Goal: Transaction & Acquisition: Purchase product/service

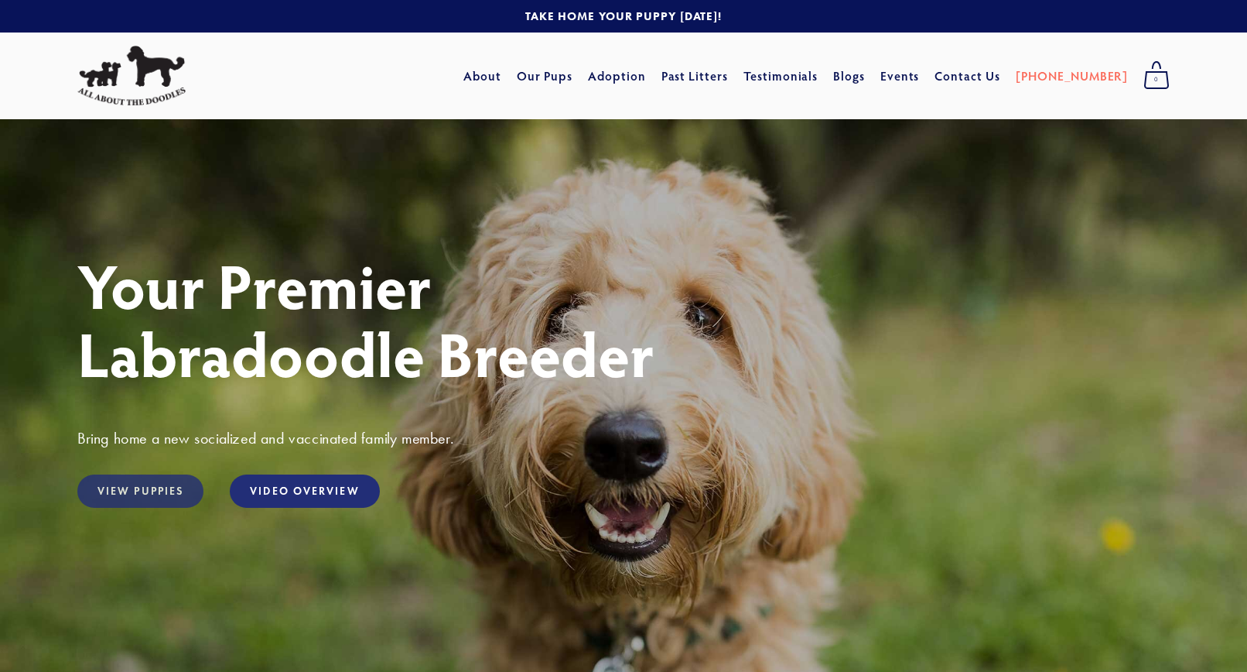
click at [144, 496] on link "View Puppies" at bounding box center [140, 490] width 126 height 33
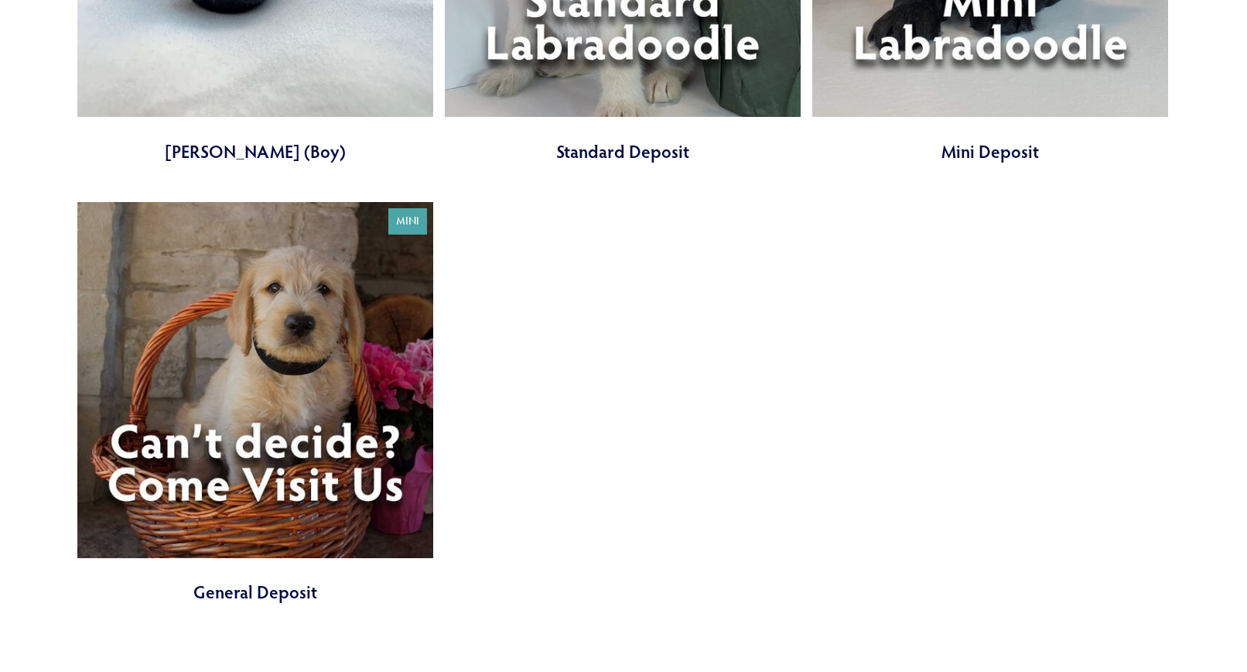
scroll to position [4817, 0]
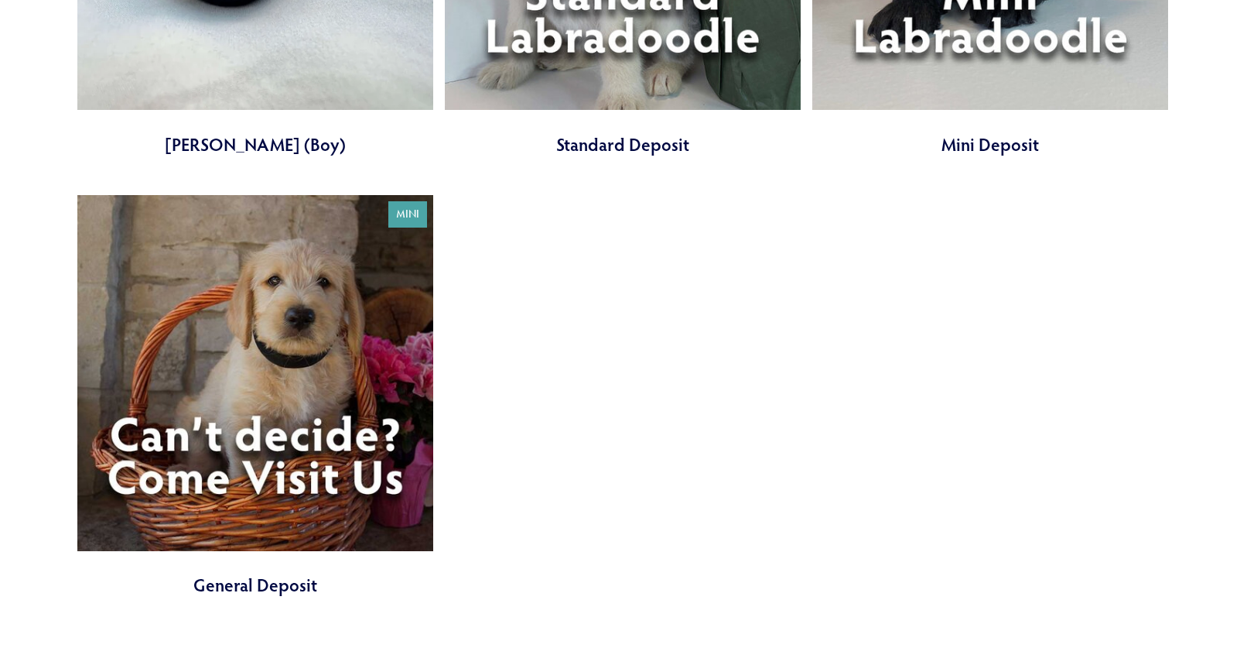
click at [313, 477] on link at bounding box center [255, 396] width 356 height 402
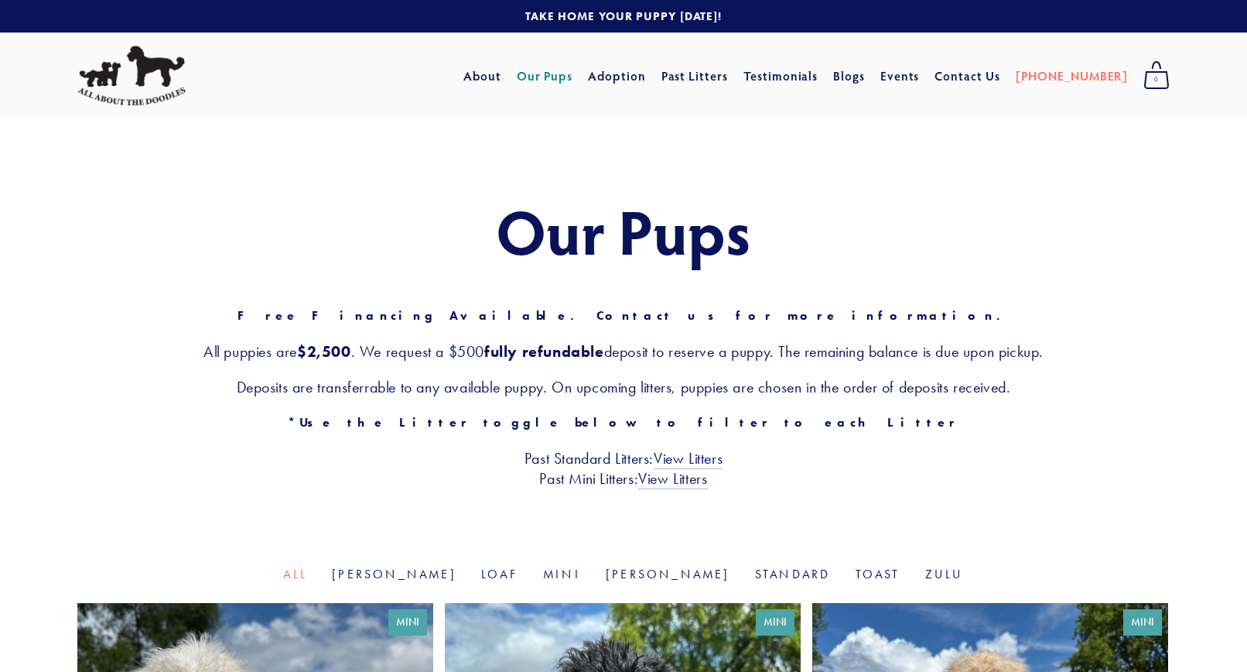
scroll to position [4817, 0]
